Goal: Use online tool/utility: Utilize a website feature to perform a specific function

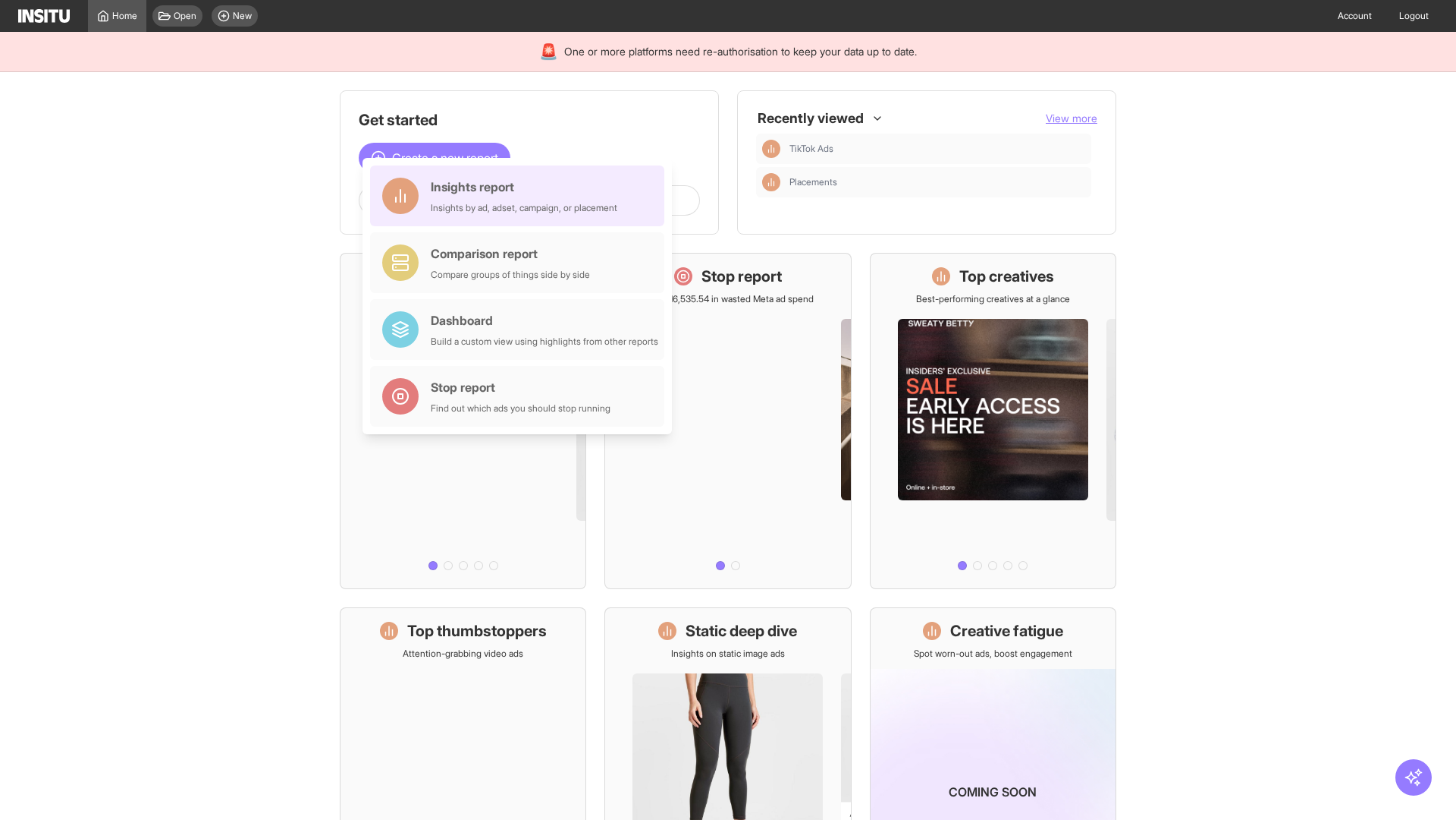
click at [521, 196] on div "Insights report Insights by ad, adset, campaign, or placement" at bounding box center [524, 196] width 187 height 36
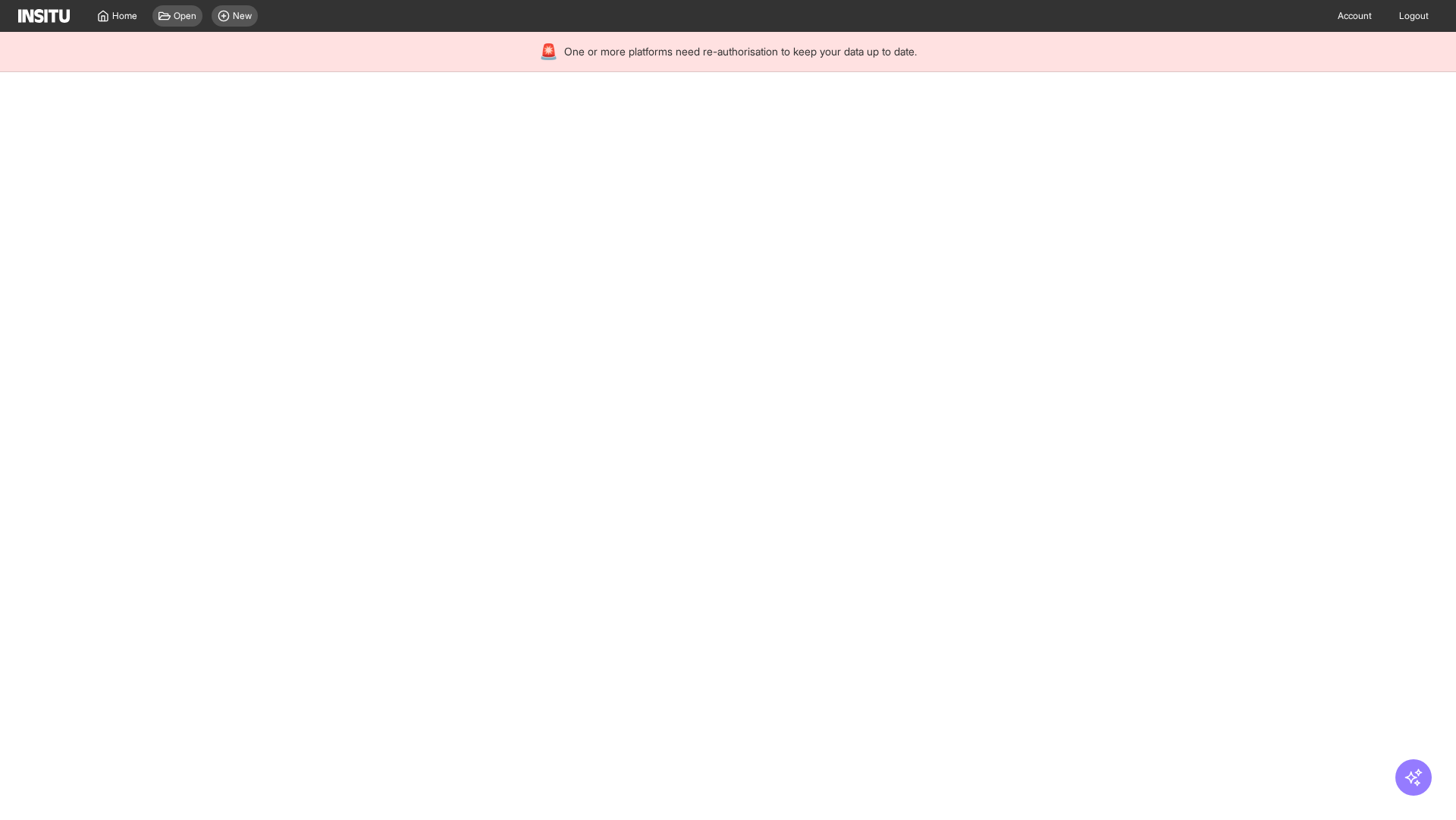
select select "**"
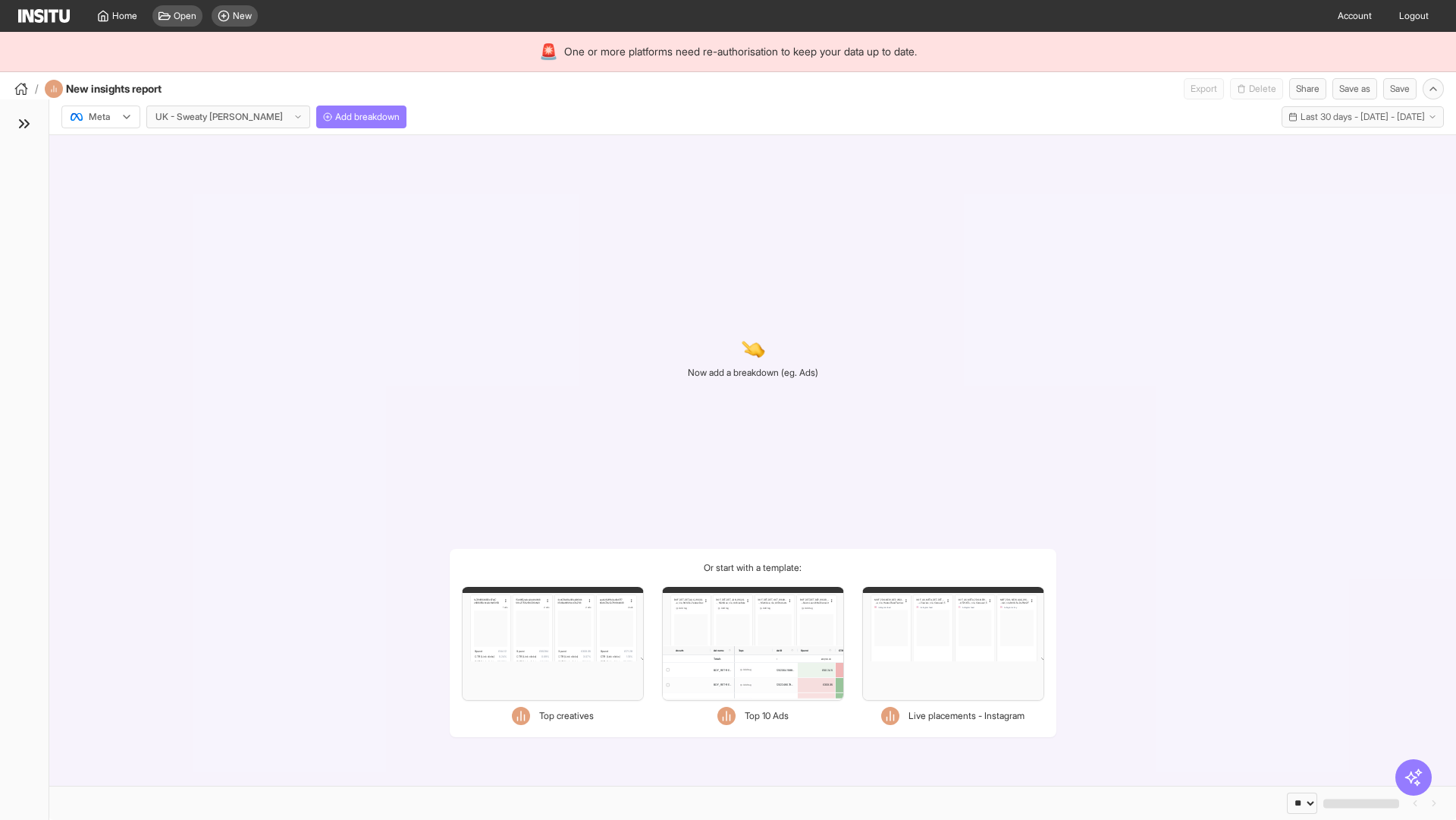
click at [101, 117] on div at bounding box center [90, 117] width 42 height 15
click at [100, 149] on span "Meta" at bounding box center [100, 150] width 21 height 14
click at [335, 117] on span "Add breakdown" at bounding box center [367, 117] width 64 height 12
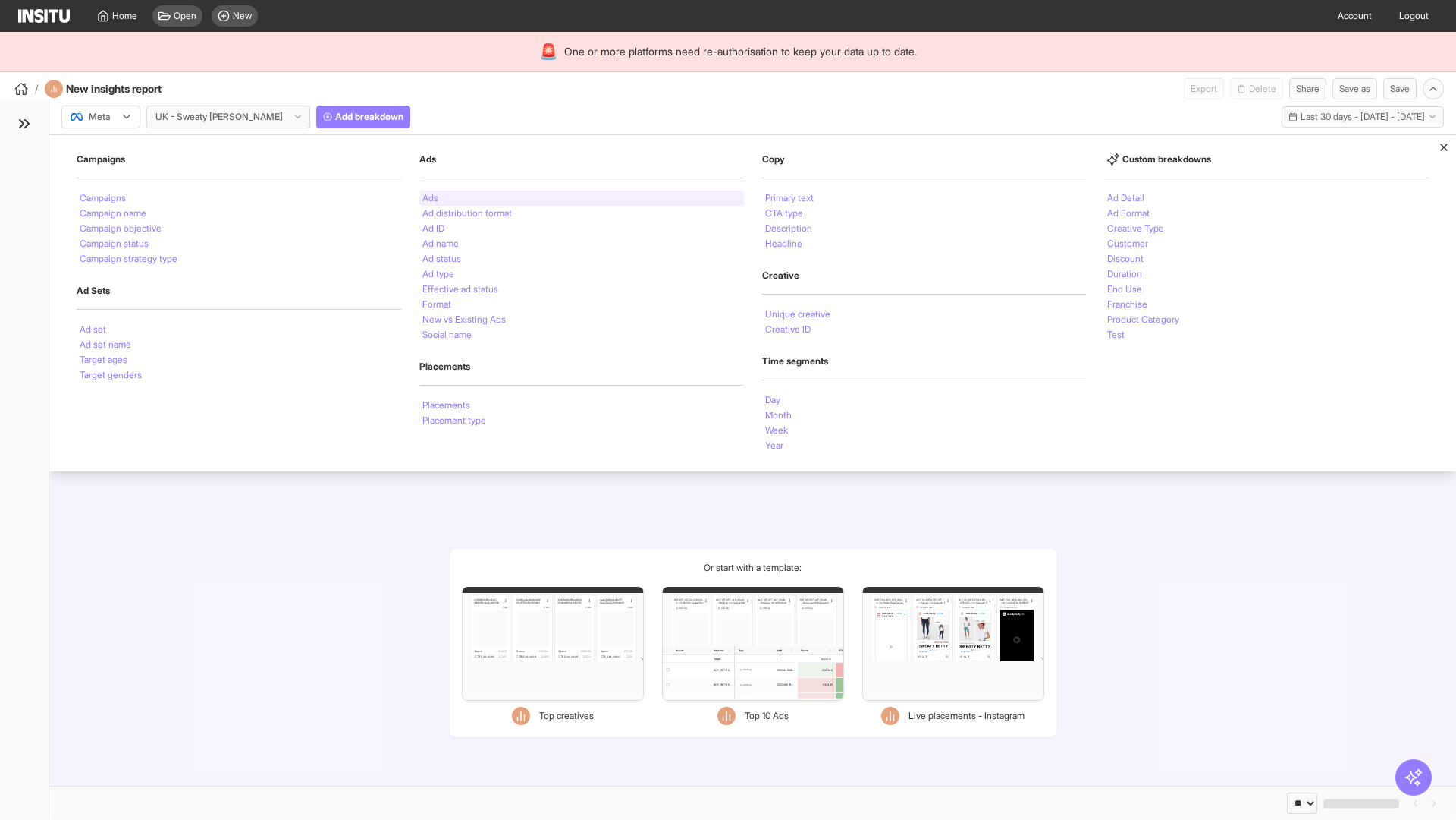
click at [430, 198] on li "Ads" at bounding box center [430, 198] width 16 height 9
